Goal: Task Accomplishment & Management: Manage account settings

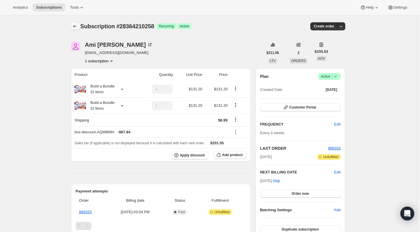
click at [76, 28] on icon "Subscriptions" at bounding box center [75, 26] width 6 height 6
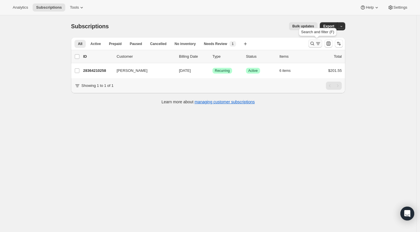
click at [313, 44] on icon "Search and filter results" at bounding box center [313, 44] width 6 height 6
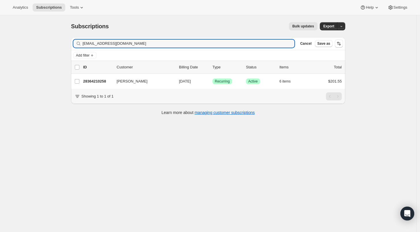
drag, startPoint x: 119, startPoint y: 42, endPoint x: 62, endPoint y: 42, distance: 56.9
click at [62, 42] on div "Subscriptions. This page is ready Subscriptions Bulk updates More actions Bulk …" at bounding box center [208, 131] width 416 height 232
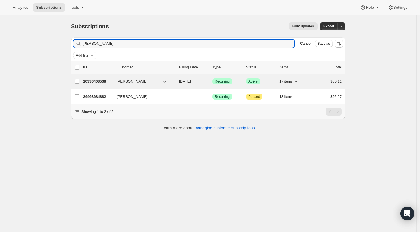
type input "[PERSON_NAME]"
click at [95, 84] on div "10336403538 [PERSON_NAME] [DATE] Success Recurring Success Active 17 items $86.…" at bounding box center [212, 81] width 259 height 8
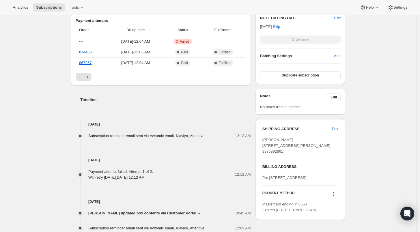
scroll to position [289, 0]
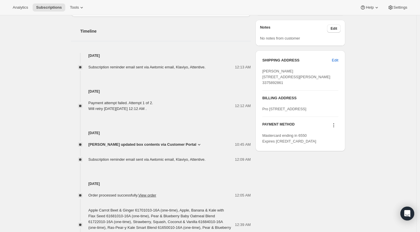
click at [335, 128] on icon at bounding box center [334, 125] width 6 height 6
click at [334, 176] on span "Add credit card" at bounding box center [327, 178] width 25 height 4
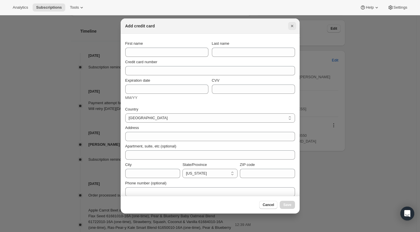
click at [293, 26] on icon "Close" at bounding box center [292, 26] width 6 height 6
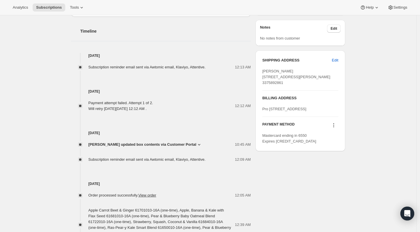
click at [334, 124] on icon at bounding box center [334, 123] width 1 height 1
click at [337, 169] on span "Select payment method" at bounding box center [335, 168] width 40 height 4
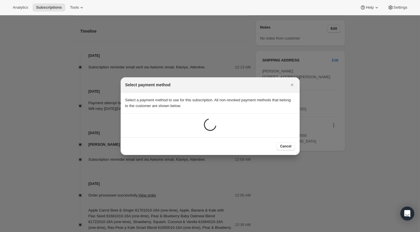
scroll to position [0, 0]
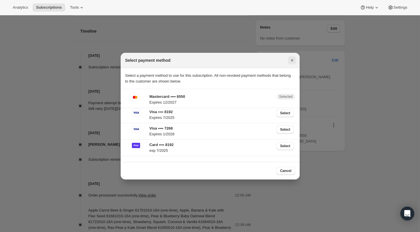
click at [291, 62] on icon "Close" at bounding box center [292, 60] width 6 height 6
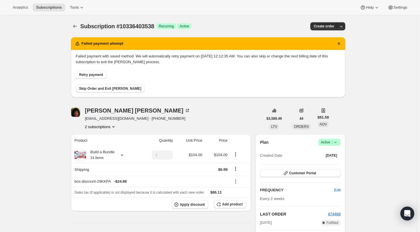
scroll to position [289, 0]
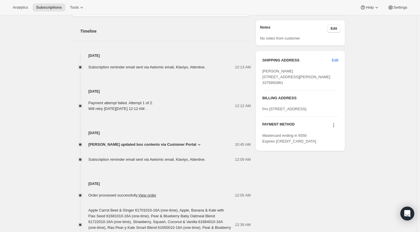
click at [336, 128] on icon at bounding box center [334, 125] width 6 height 6
click at [337, 158] on span "Send link to update card" at bounding box center [335, 159] width 40 height 4
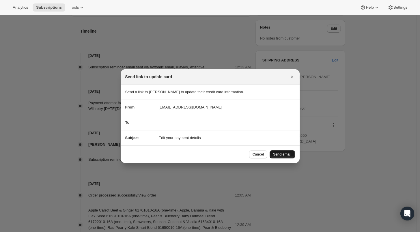
click at [282, 154] on span "Send email" at bounding box center [282, 154] width 18 height 5
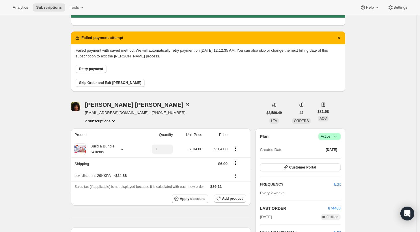
scroll to position [32, 0]
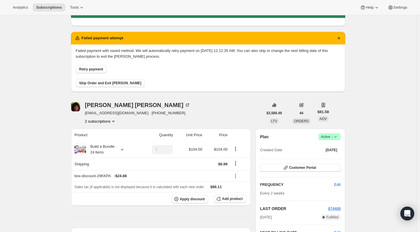
click at [100, 85] on span "Skip Order and Exit [PERSON_NAME]" at bounding box center [110, 83] width 62 height 5
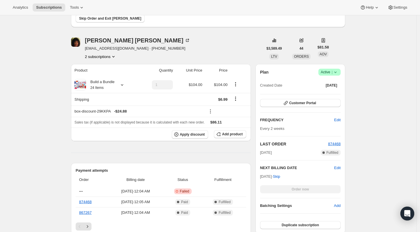
scroll to position [128, 0]
